Goal: Information Seeking & Learning: Learn about a topic

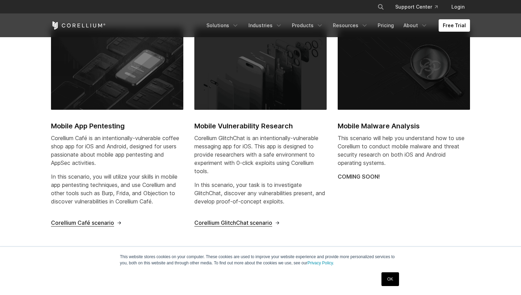
scroll to position [254, 0]
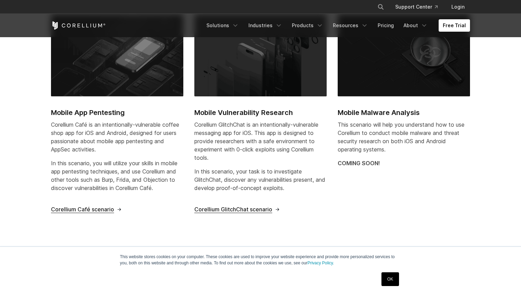
click at [102, 209] on span "Corellium Café scenario" at bounding box center [82, 209] width 63 height 7
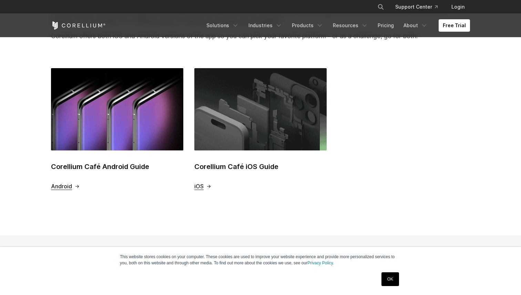
scroll to position [251, 0]
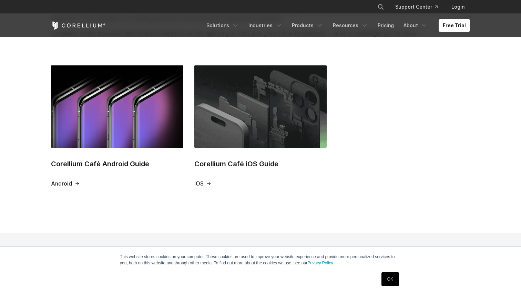
click at [197, 182] on span "iOS" at bounding box center [198, 183] width 9 height 7
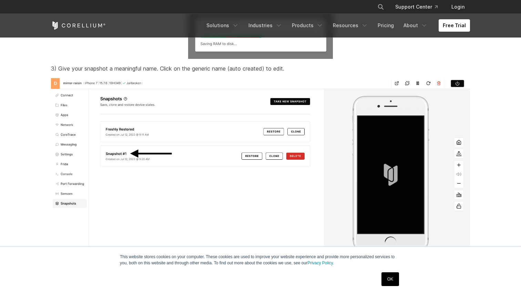
scroll to position [2845, 0]
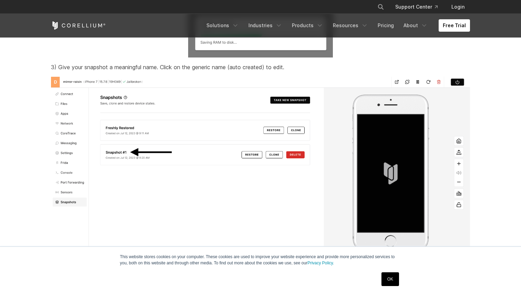
click at [394, 277] on link "OK" at bounding box center [391, 280] width 18 height 14
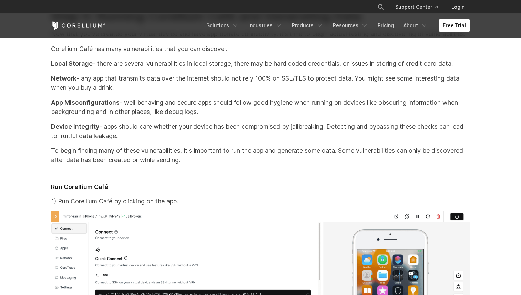
scroll to position [7289, 0]
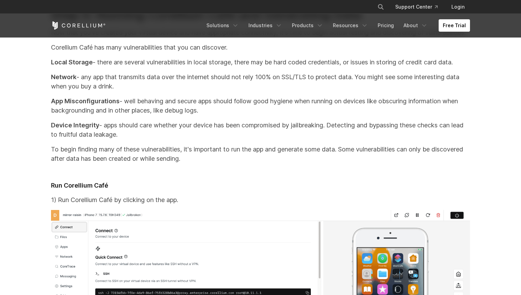
click at [174, 115] on p "App Misconfigurations - well behaving and secure apps should follow good hygien…" at bounding box center [260, 106] width 419 height 19
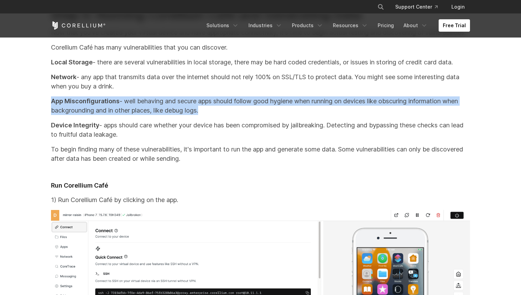
click at [151, 139] on p "Device Integrity - apps should care whether your device has been compromised by…" at bounding box center [260, 130] width 419 height 19
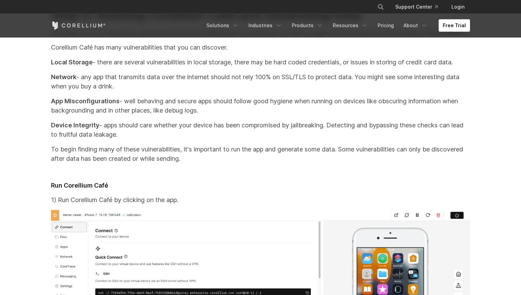
click at [151, 139] on p "Device Integrity - apps should care whether your device has been compromised by…" at bounding box center [260, 130] width 419 height 19
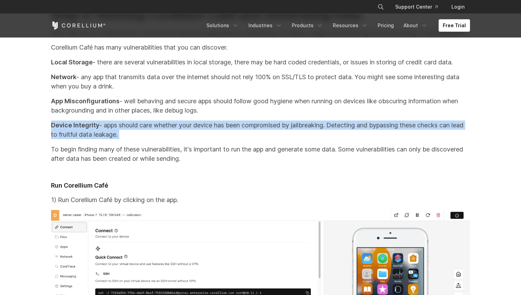
click at [145, 91] on p "Network - any app that transmits data over the internet should not rely 100% on…" at bounding box center [260, 81] width 419 height 19
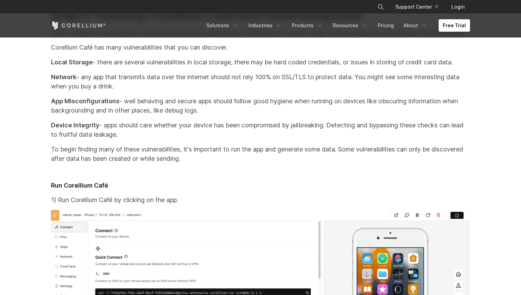
click at [145, 91] on p "Network - any app that transmits data over the internet should not rely 100% on…" at bounding box center [260, 81] width 419 height 19
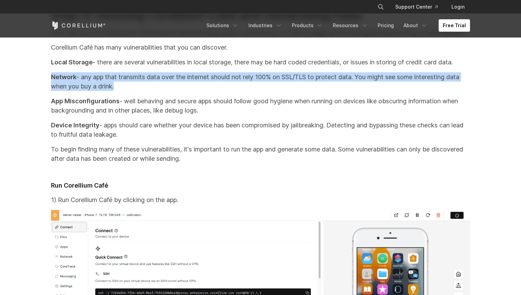
click at [144, 91] on p "Network - any app that transmits data over the internet should not rely 100% on…" at bounding box center [260, 81] width 419 height 19
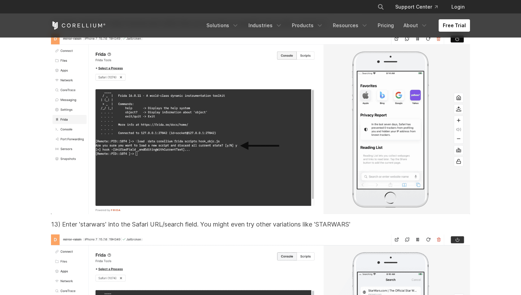
scroll to position [13752, 0]
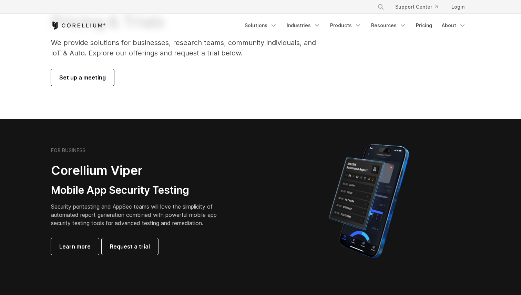
scroll to position [101, 0]
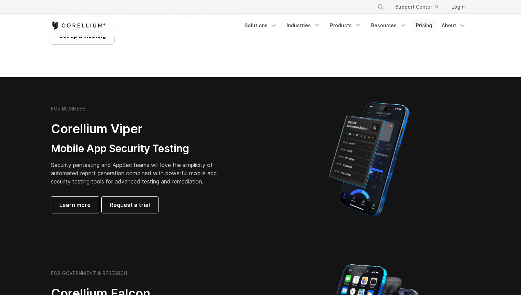
click at [428, 30] on link "Pricing" at bounding box center [424, 25] width 24 height 12
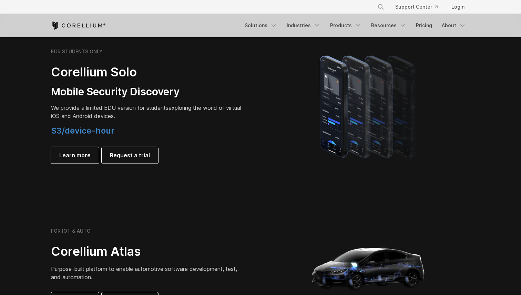
scroll to position [480, 0]
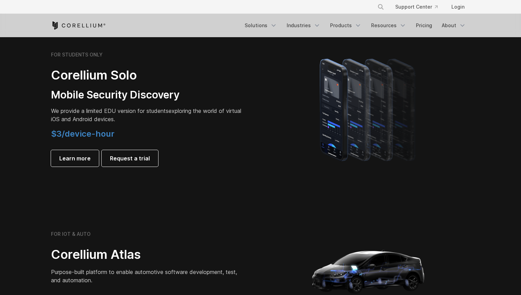
click at [116, 114] on p "We provide a limited EDU version for students exploring the world of virtual iO…" at bounding box center [147, 115] width 193 height 17
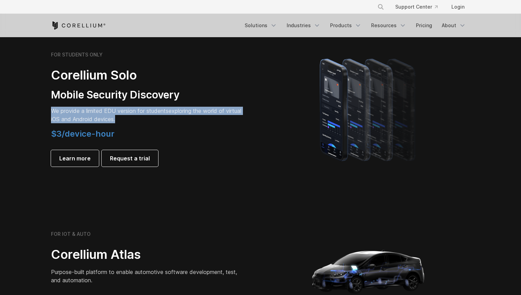
click at [91, 113] on span "We provide a limited EDU version for students" at bounding box center [110, 111] width 118 height 7
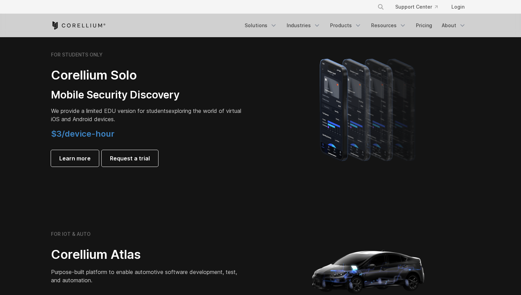
click at [91, 113] on span "We provide a limited EDU version for students" at bounding box center [110, 111] width 118 height 7
click at [80, 117] on p "We provide a limited EDU version for students exploring the world of virtual iO…" at bounding box center [147, 115] width 193 height 17
click at [77, 162] on span "Learn more" at bounding box center [74, 158] width 31 height 8
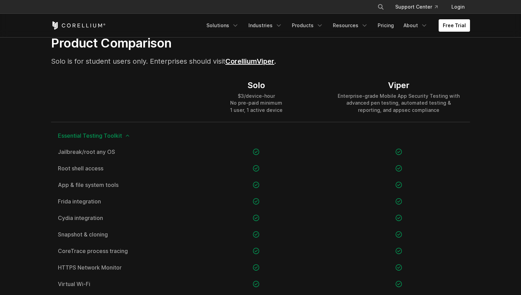
scroll to position [466, 0]
click at [237, 104] on div "$3/device-hour No pre-paid minimum 1 user, 1 active device" at bounding box center [256, 103] width 52 height 21
click at [237, 112] on div "$3/device-hour No pre-paid minimum 1 user, 1 active device" at bounding box center [256, 103] width 52 height 21
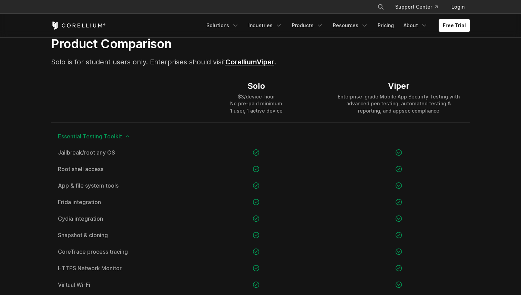
click at [237, 112] on div "$3/device-hour No pre-paid minimum 1 user, 1 active device" at bounding box center [256, 103] width 52 height 21
click at [215, 103] on div "Solo $3/device-hour No pre-paid minimum 1 user, 1 active device" at bounding box center [256, 98] width 142 height 50
click at [239, 106] on div "$3/device-hour No pre-paid minimum 1 user, 1 active device" at bounding box center [256, 103] width 52 height 21
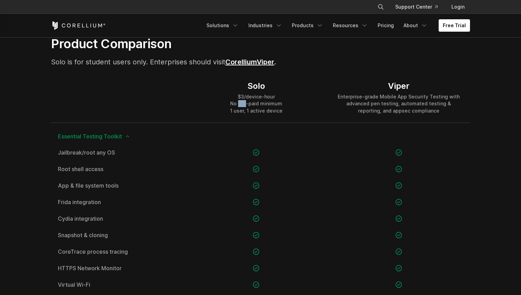
click at [239, 106] on div "$3/device-hour No pre-paid minimum 1 user, 1 active device" at bounding box center [256, 103] width 52 height 21
click at [234, 110] on div "$3/device-hour No pre-paid minimum 1 user, 1 active device" at bounding box center [256, 103] width 52 height 21
click at [245, 98] on div "$3/device-hour No pre-paid minimum 1 user, 1 active device" at bounding box center [256, 103] width 52 height 21
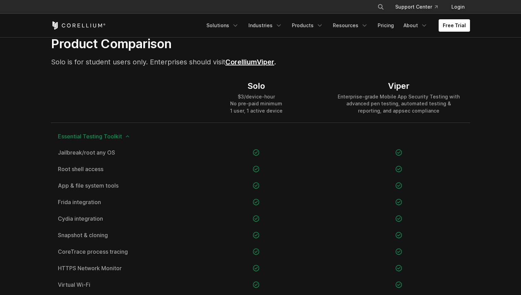
click at [245, 98] on div "$3/device-hour No pre-paid minimum 1 user, 1 active device" at bounding box center [256, 103] width 52 height 21
click at [228, 102] on div "Solo $3/device-hour No pre-paid minimum 1 user, 1 active device" at bounding box center [256, 98] width 142 height 50
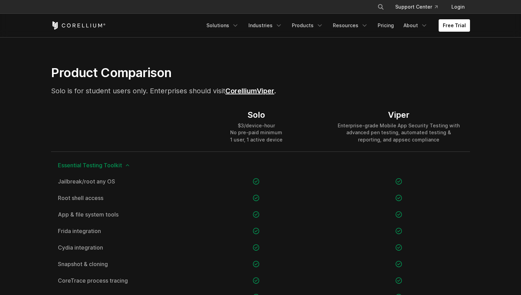
scroll to position [444, 0]
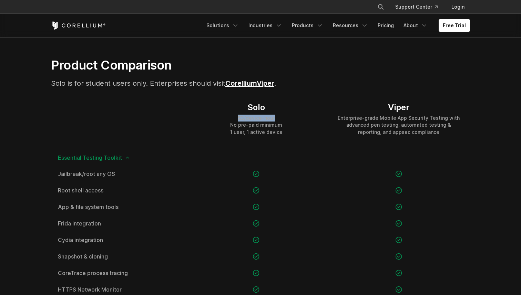
drag, startPoint x: 237, startPoint y: 119, endPoint x: 276, endPoint y: 120, distance: 39.7
click at [276, 120] on div "$3/device-hour No pre-paid minimum 1 user, 1 active device" at bounding box center [256, 125] width 52 height 21
click at [286, 120] on div "Solo $3/device-hour No pre-paid minimum 1 user, 1 active device" at bounding box center [256, 119] width 142 height 50
